Goal: Task Accomplishment & Management: Use online tool/utility

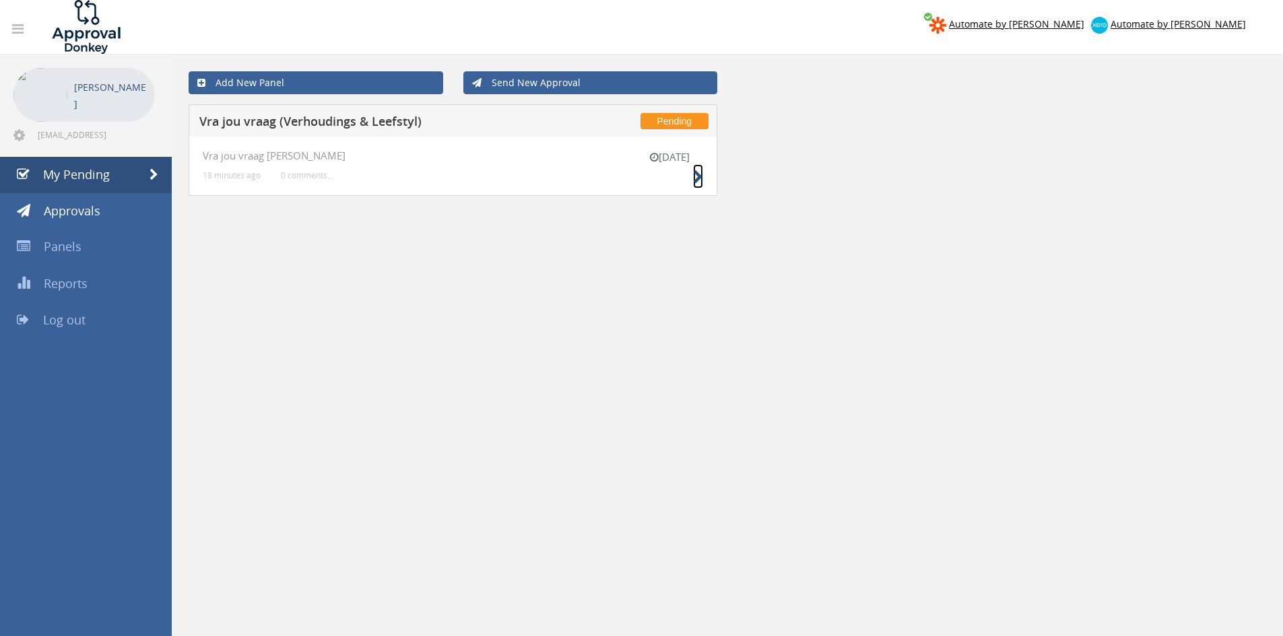
click at [696, 176] on icon at bounding box center [698, 177] width 10 height 14
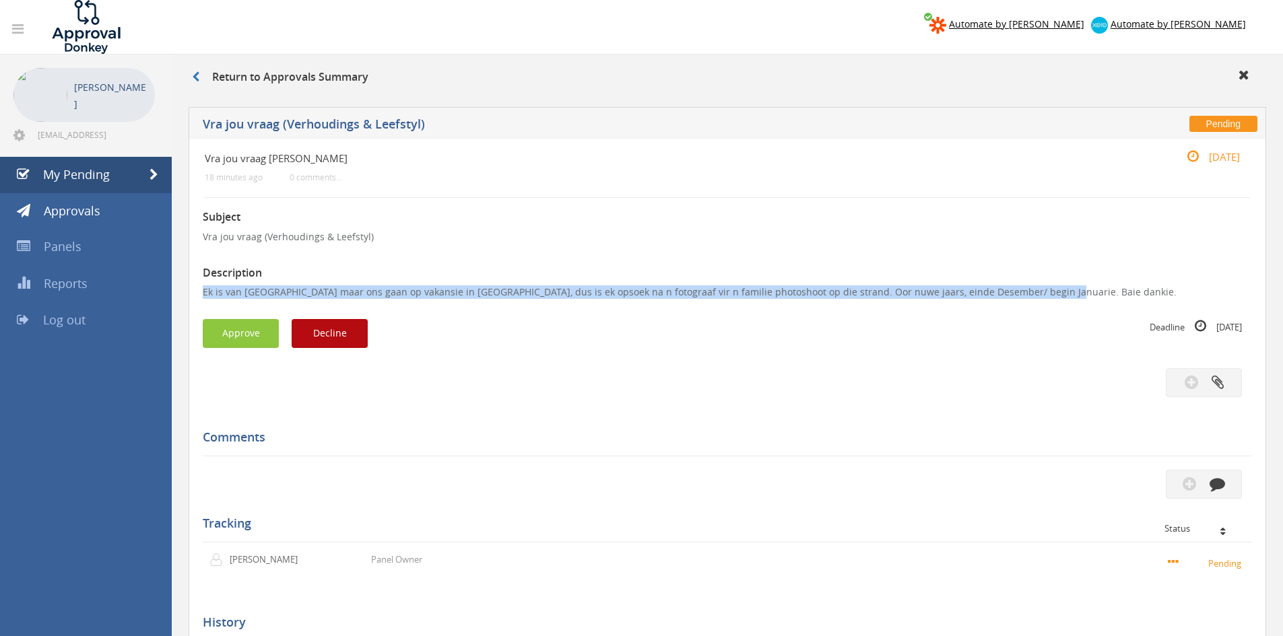
drag, startPoint x: 1048, startPoint y: 290, endPoint x: 187, endPoint y: 291, distance: 860.8
click at [187, 291] on div "Pending Vra jou vraag ([PERSON_NAME] & Leefstyl) Vra jou vraag [PERSON_NAME] 18…" at bounding box center [727, 435] width 1091 height 670
copy p "Ek is van [GEOGRAPHIC_DATA] maar ons gaan op vakansie in [GEOGRAPHIC_DATA], dus…"
click at [254, 336] on button "Approve" at bounding box center [241, 333] width 76 height 29
